Goal: Check status

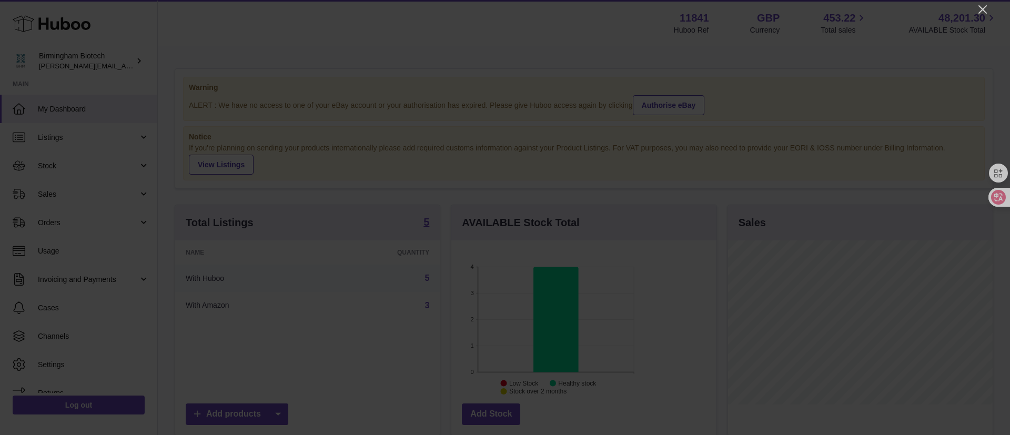
scroll to position [164, 265]
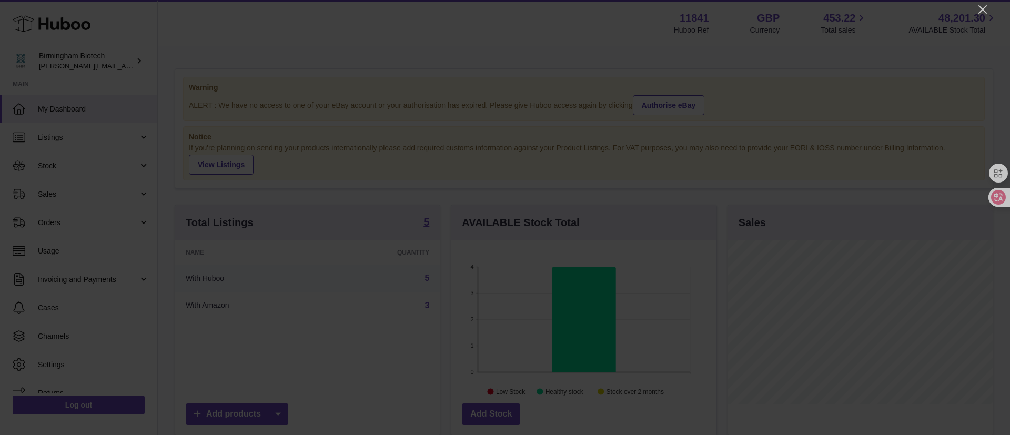
click at [611, 7] on div at bounding box center [505, 217] width 1010 height 435
click at [611, 13] on div at bounding box center [505, 217] width 1010 height 435
click at [611, 7] on icon "Close" at bounding box center [982, 9] width 13 height 13
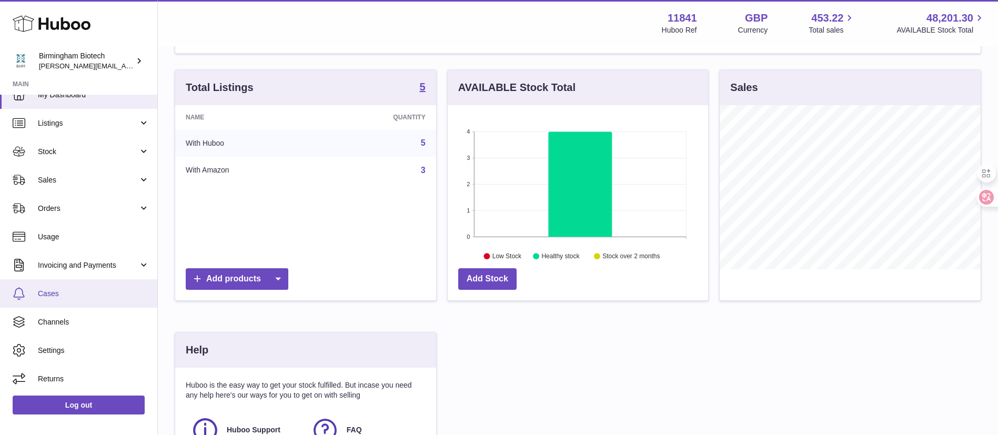
scroll to position [158, 0]
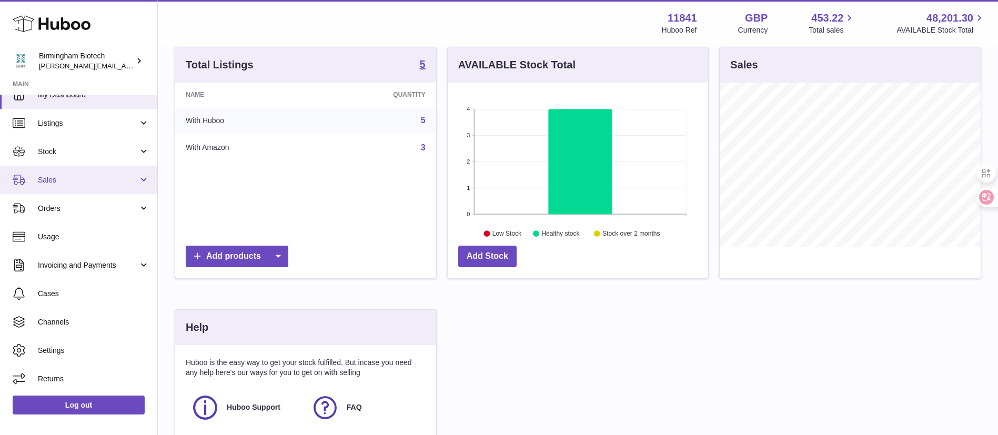
click at [143, 177] on link "Sales" at bounding box center [78, 180] width 157 height 28
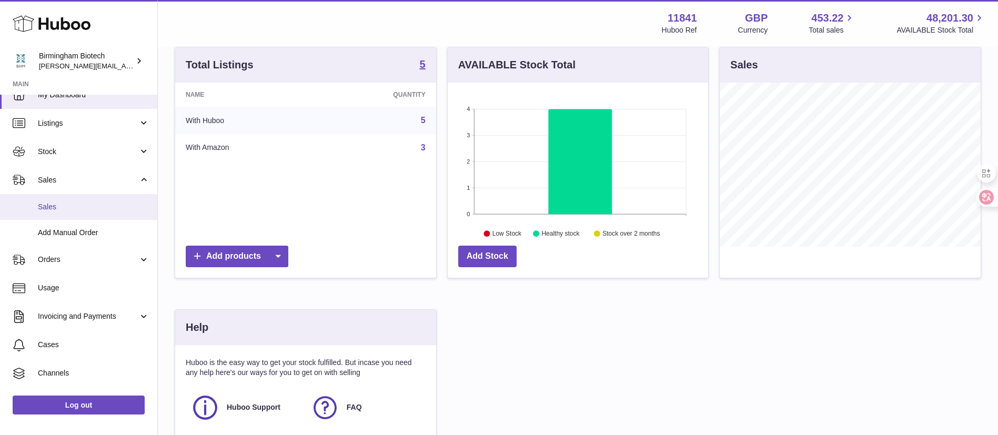
click at [99, 213] on link "Sales" at bounding box center [78, 207] width 157 height 26
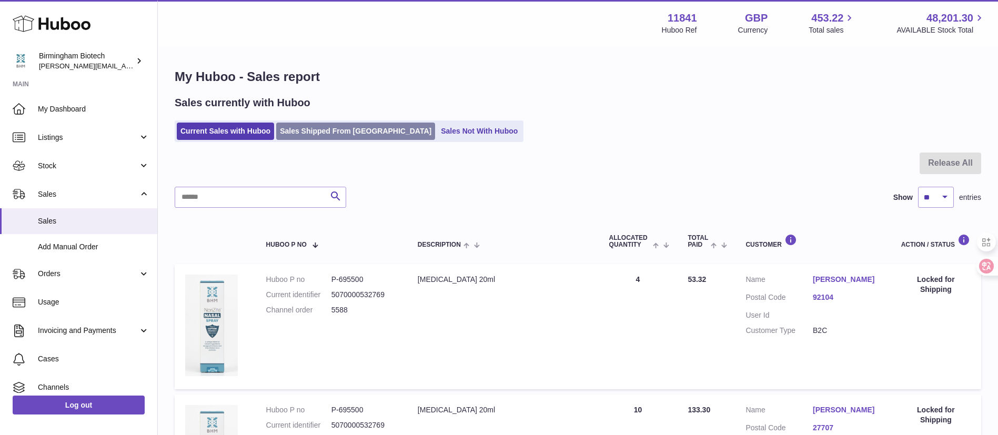
click at [346, 131] on link "Sales Shipped From [GEOGRAPHIC_DATA]" at bounding box center [355, 131] width 159 height 17
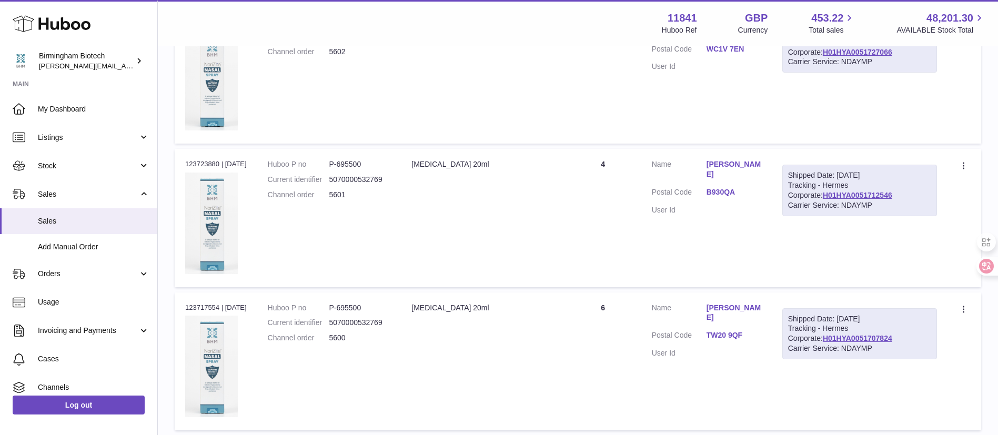
scroll to position [1211, 0]
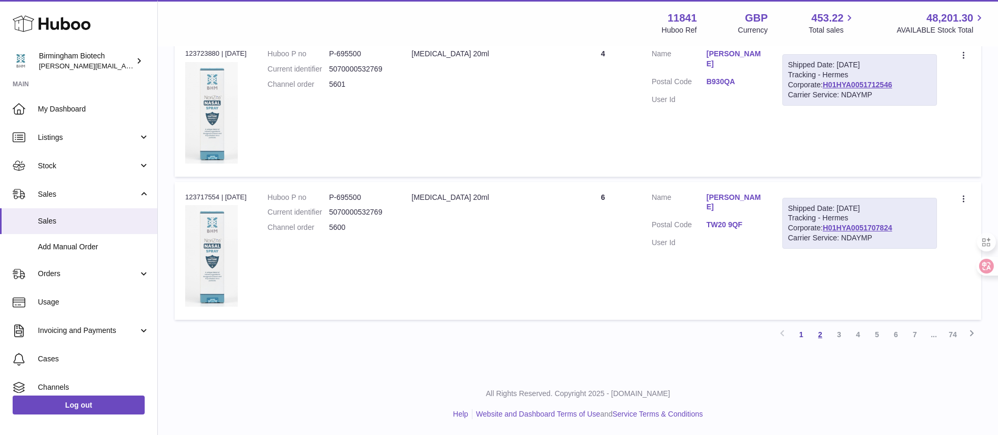
click at [822, 332] on link "2" at bounding box center [820, 334] width 19 height 19
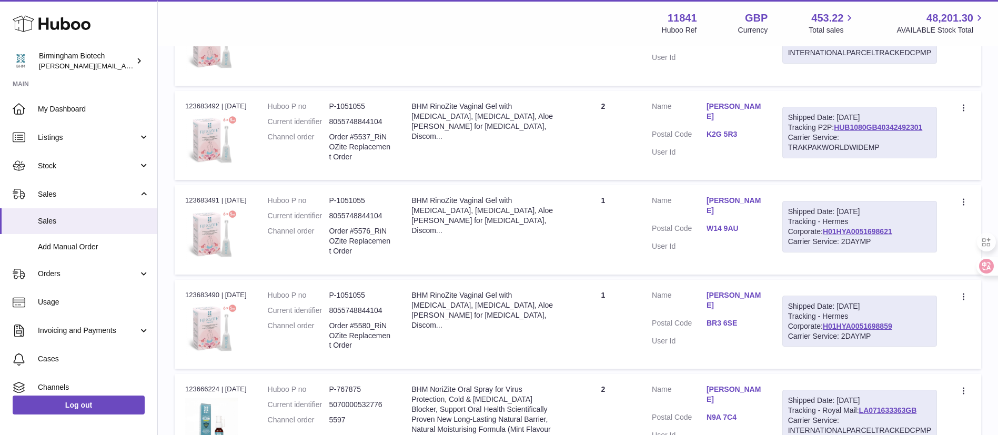
scroll to position [466, 0]
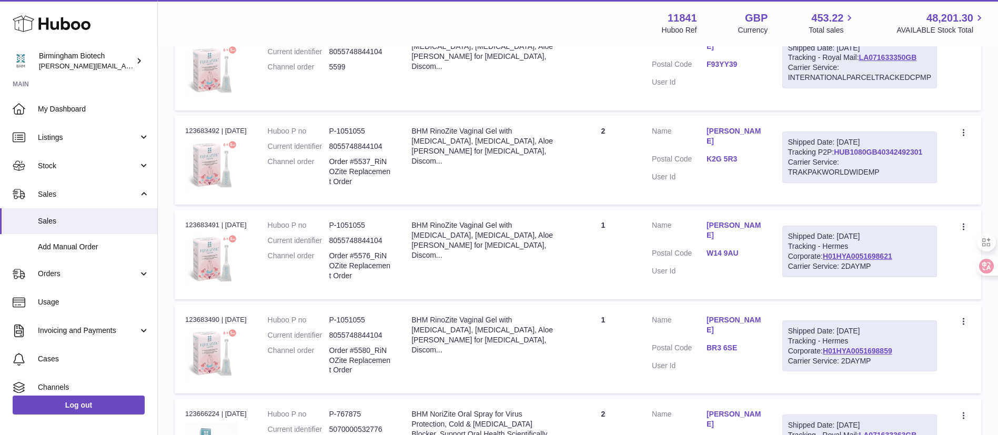
click at [834, 156] on link "HUB1080GB40342492301" at bounding box center [878, 152] width 88 height 8
click at [859, 260] on link "H01HYA0051698621" at bounding box center [857, 256] width 69 height 8
click at [863, 355] on link "H01HYA0051698859" at bounding box center [857, 351] width 69 height 8
click at [869, 156] on link "HUB1080GB40342492301" at bounding box center [878, 152] width 88 height 8
